Goal: Find specific page/section: Find specific page/section

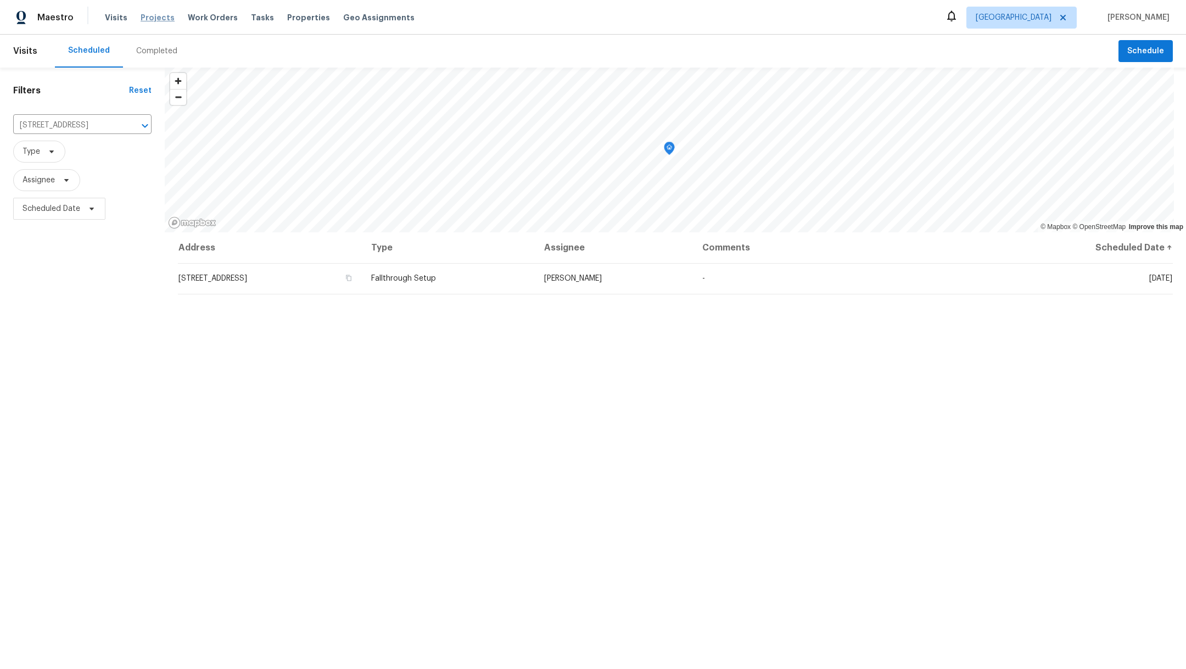
click at [161, 20] on span "Projects" at bounding box center [158, 17] width 34 height 11
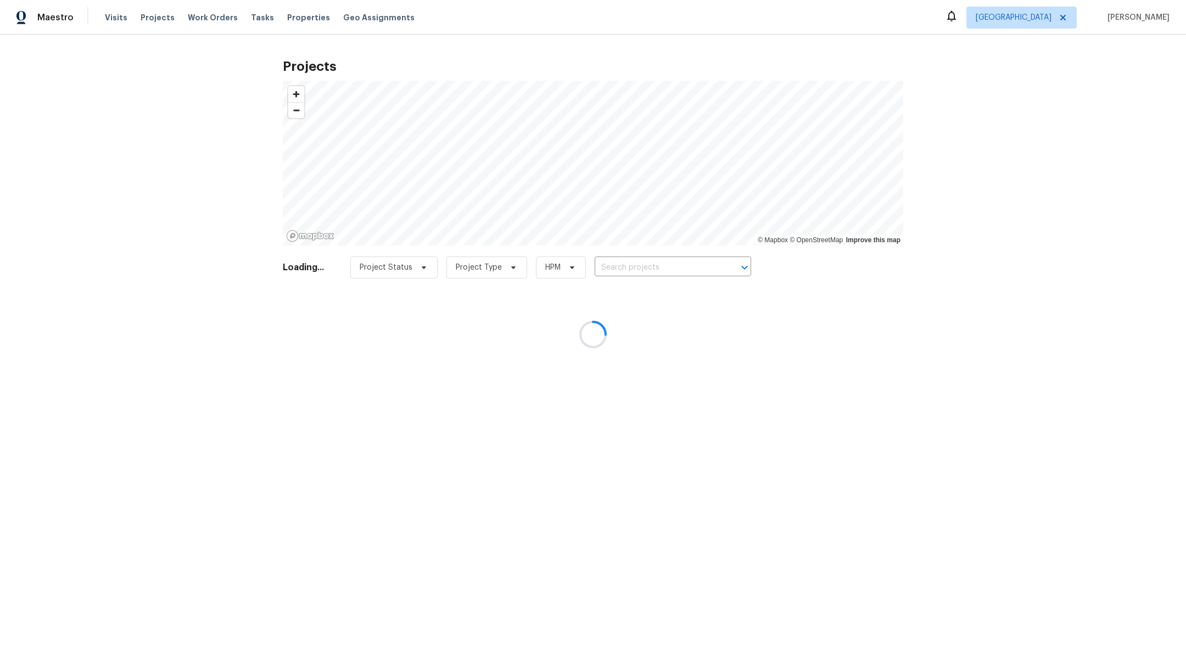
click at [654, 267] on div at bounding box center [593, 334] width 1186 height 669
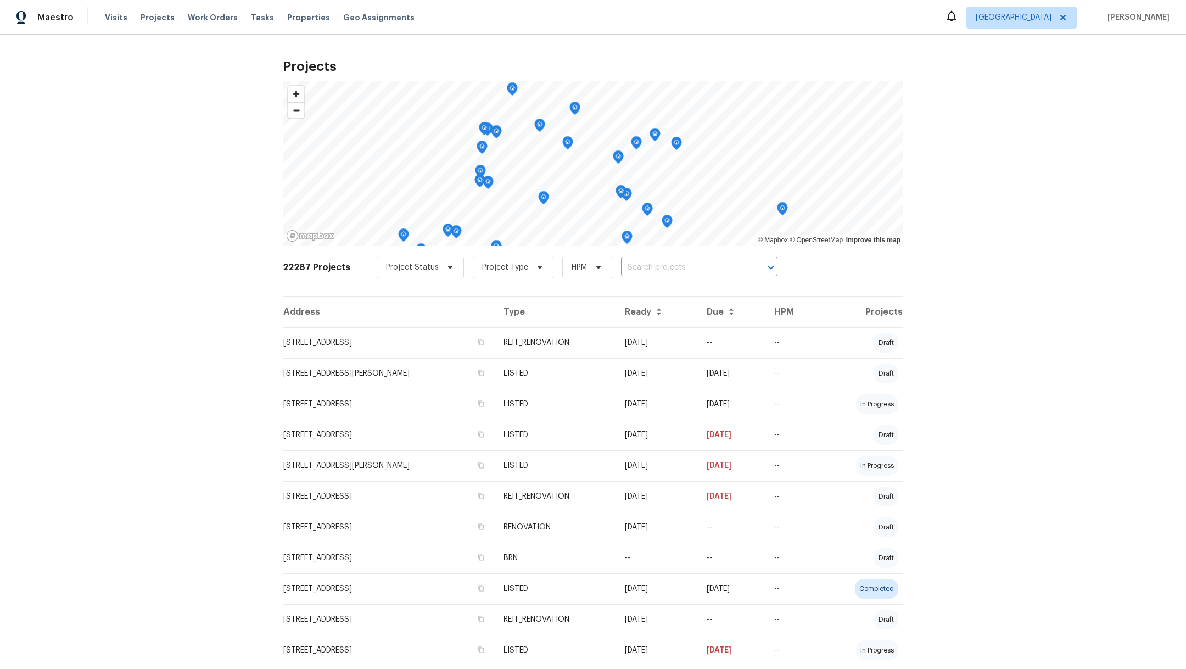
click at [654, 267] on input "text" at bounding box center [684, 267] width 126 height 17
type input "11603"
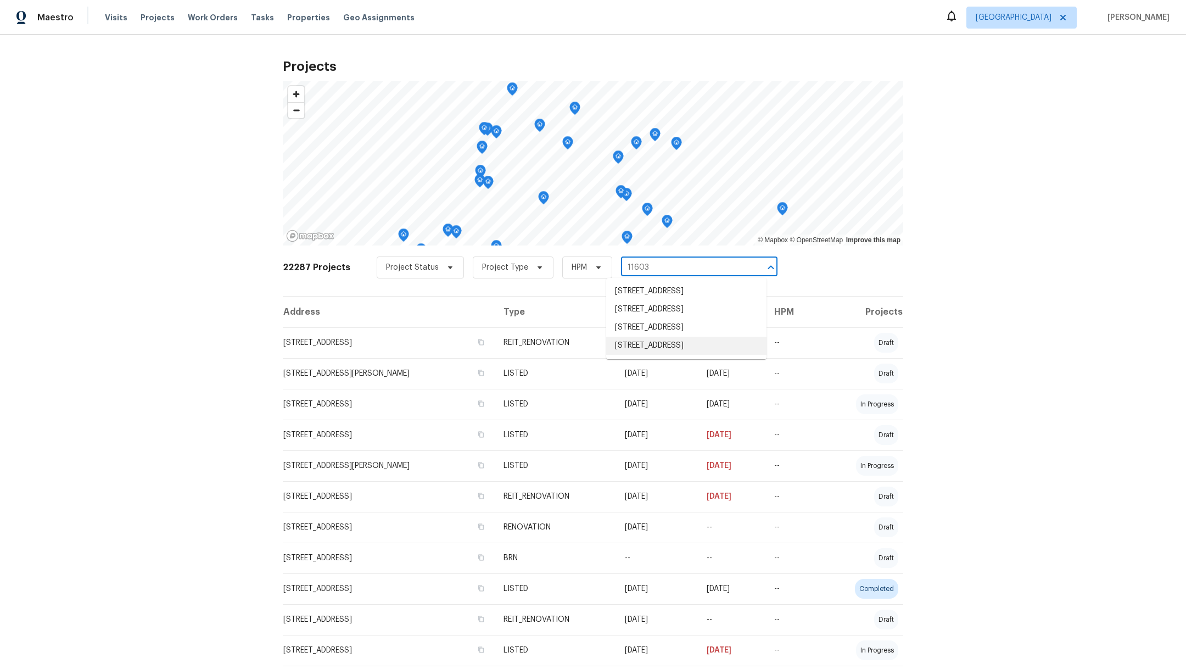
click at [696, 346] on li "[STREET_ADDRESS]" at bounding box center [686, 346] width 160 height 18
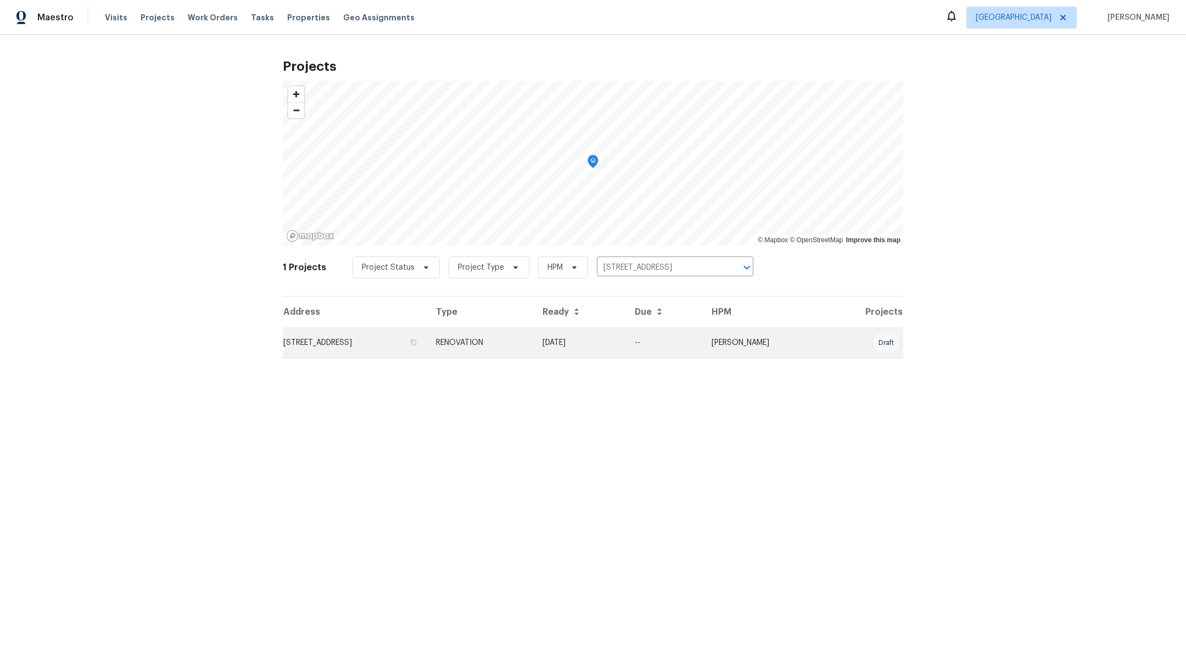
click at [335, 345] on td "[STREET_ADDRESS]" at bounding box center [355, 342] width 144 height 31
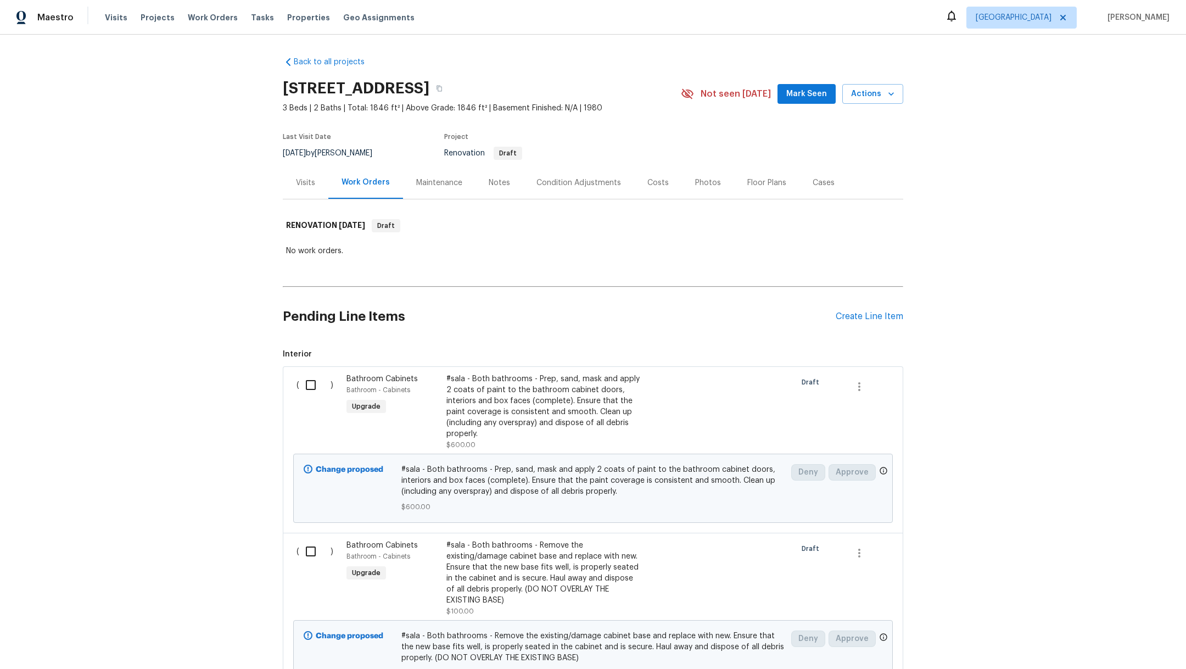
click at [489, 177] on div "Notes" at bounding box center [499, 182] width 21 height 11
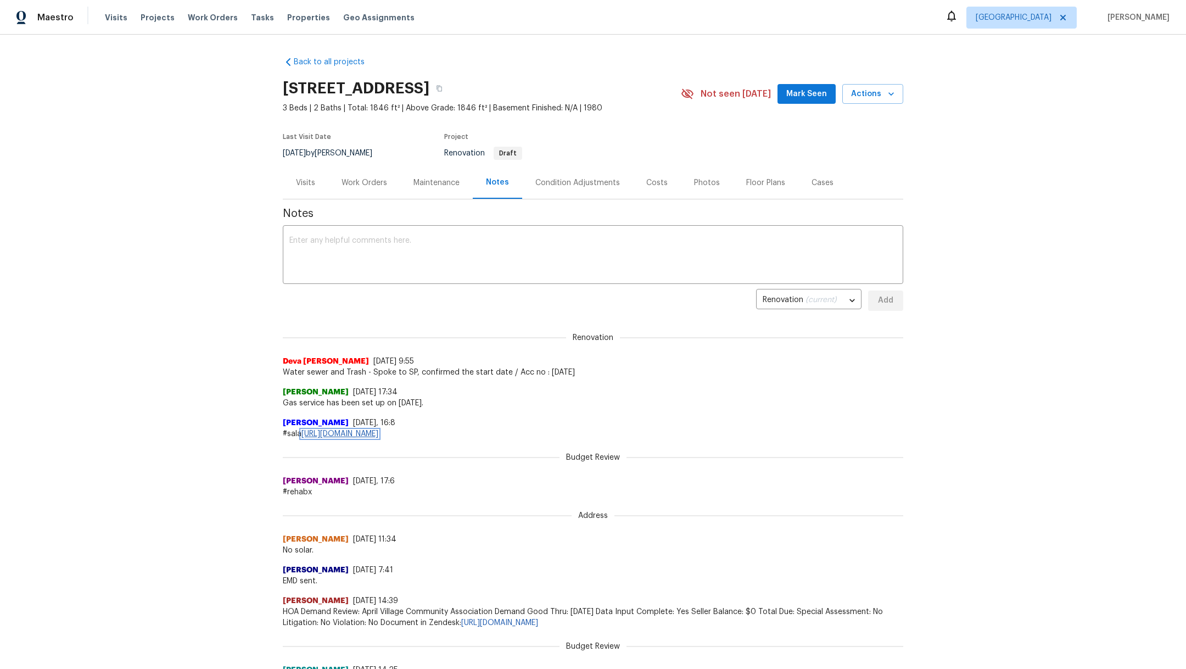
click at [378, 433] on link "[URL][DOMAIN_NAME]" at bounding box center [339, 434] width 77 height 8
